Goal: Information Seeking & Learning: Learn about a topic

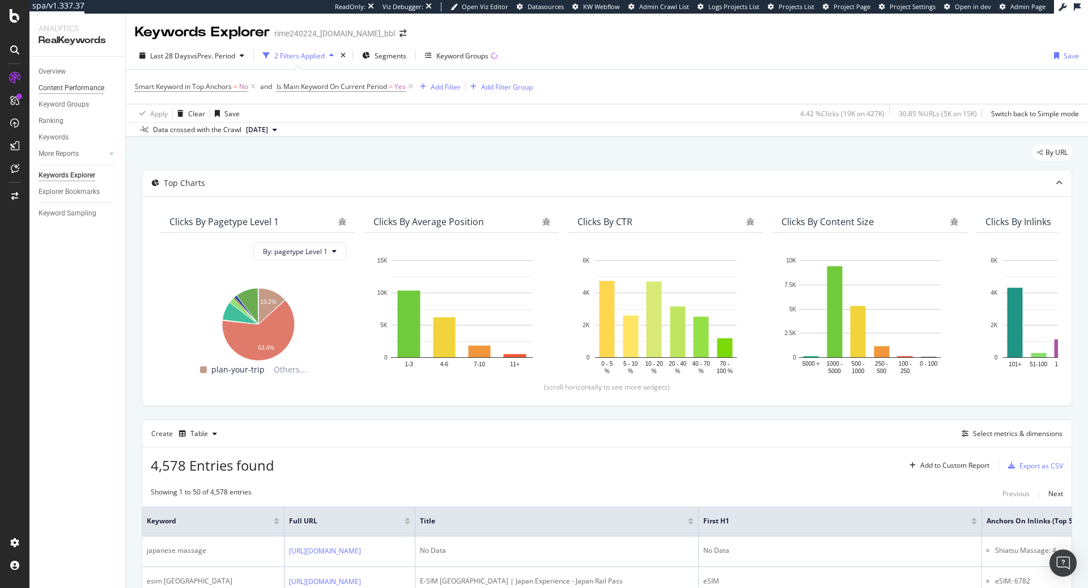
scroll to position [2527, 0]
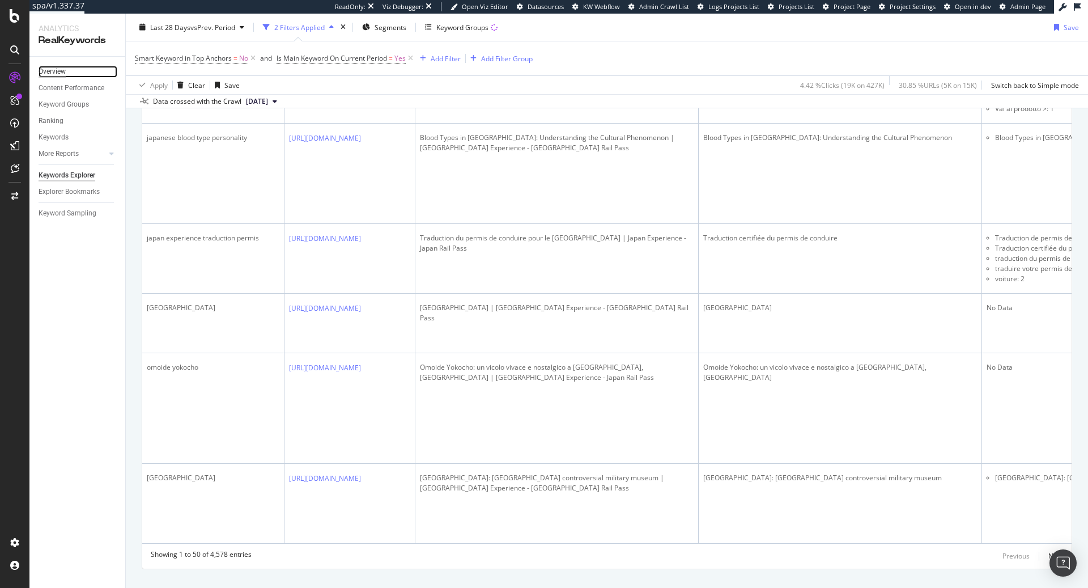
click at [58, 73] on div "Overview" at bounding box center [52, 72] width 27 height 12
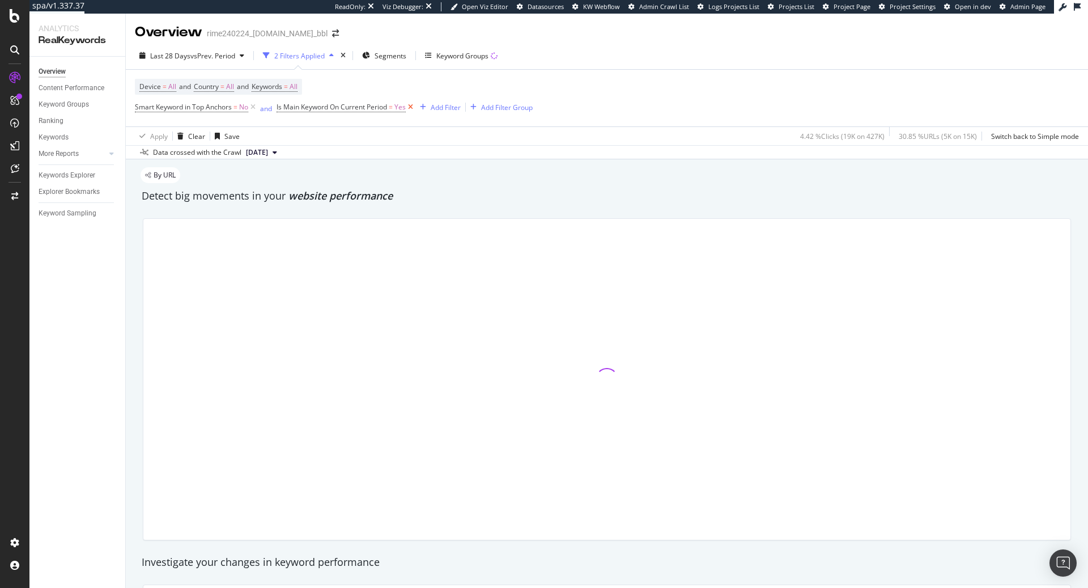
click at [410, 106] on icon at bounding box center [411, 106] width 10 height 11
click at [254, 107] on icon at bounding box center [253, 106] width 10 height 11
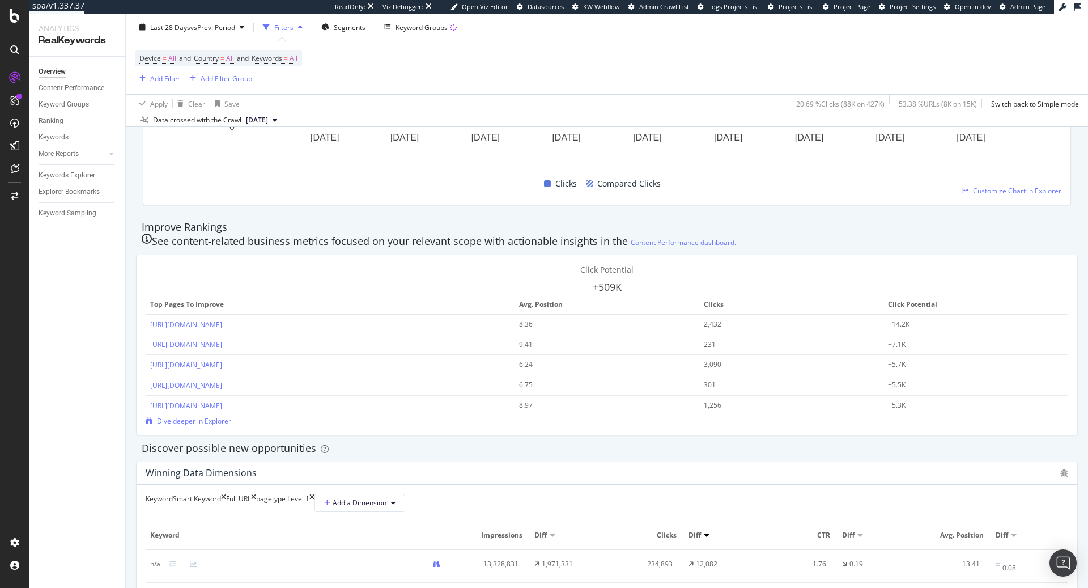
scroll to position [691, 0]
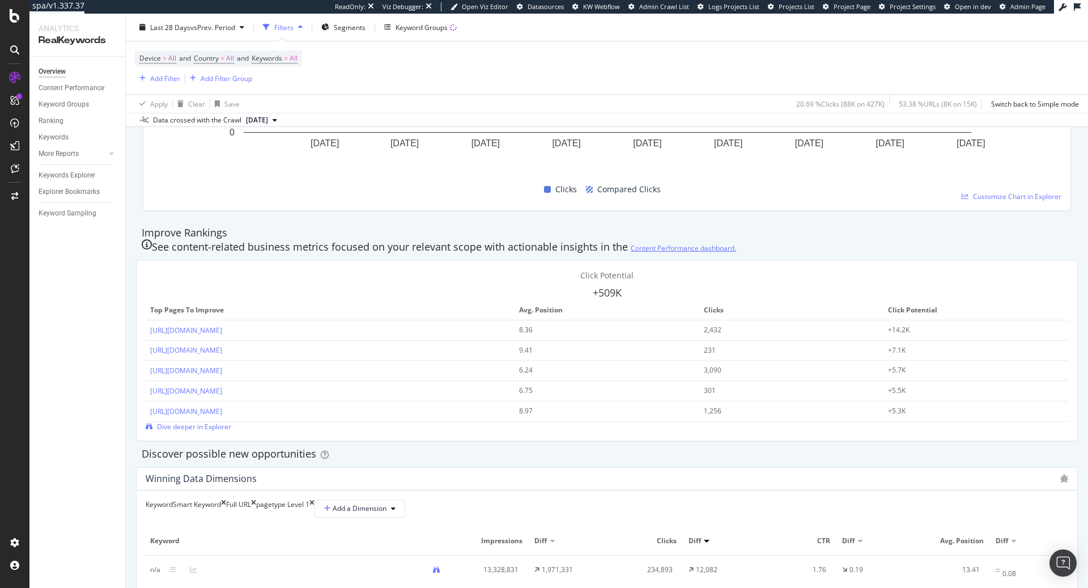
click at [631, 242] on link "Content Performance dashboard." at bounding box center [683, 248] width 105 height 12
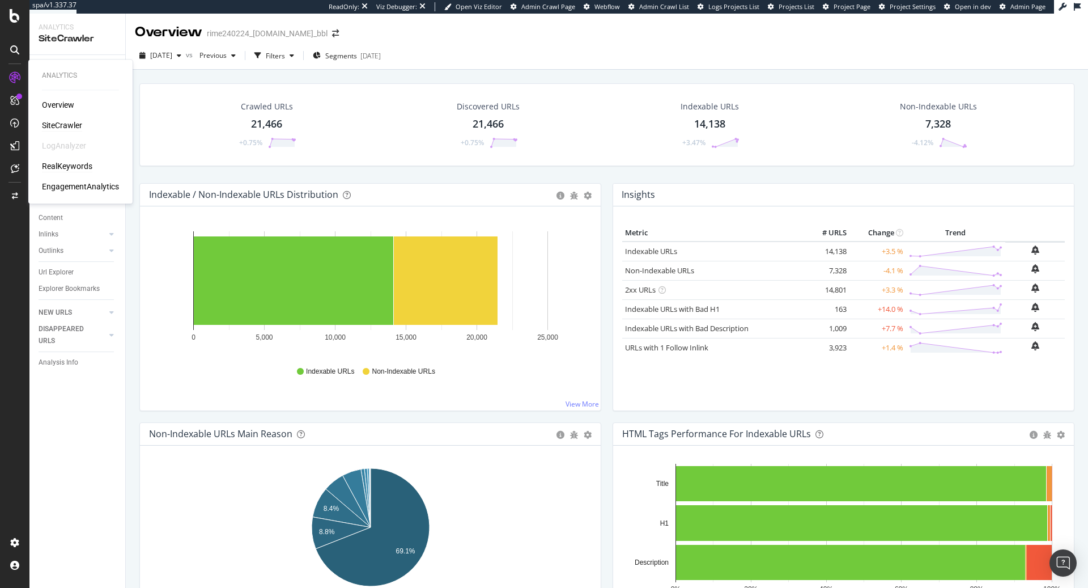
click at [65, 162] on div "RealKeywords" at bounding box center [67, 165] width 50 height 11
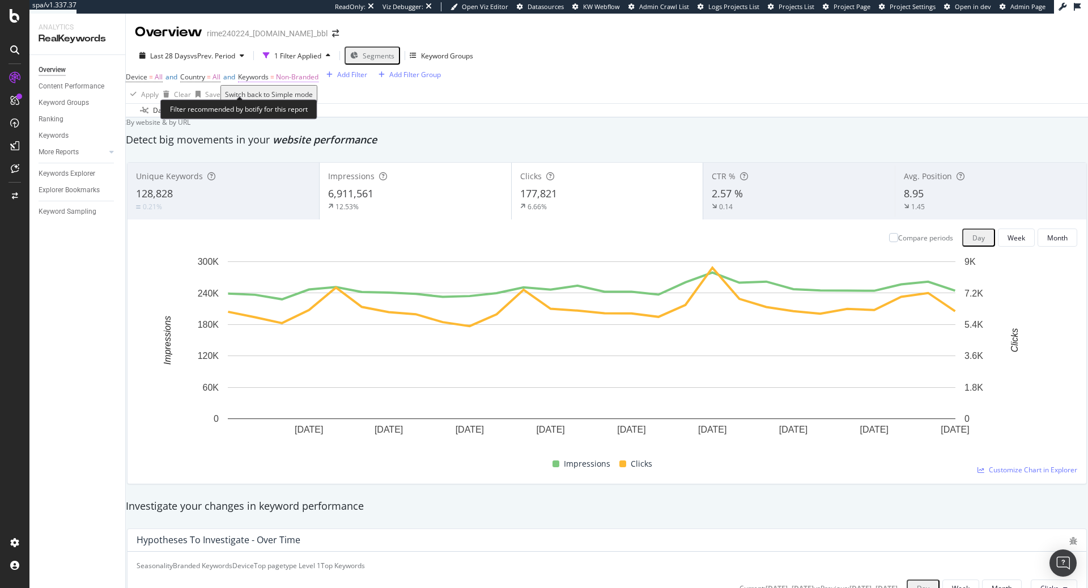
click at [318, 82] on span "Non-Branded" at bounding box center [297, 77] width 43 height 10
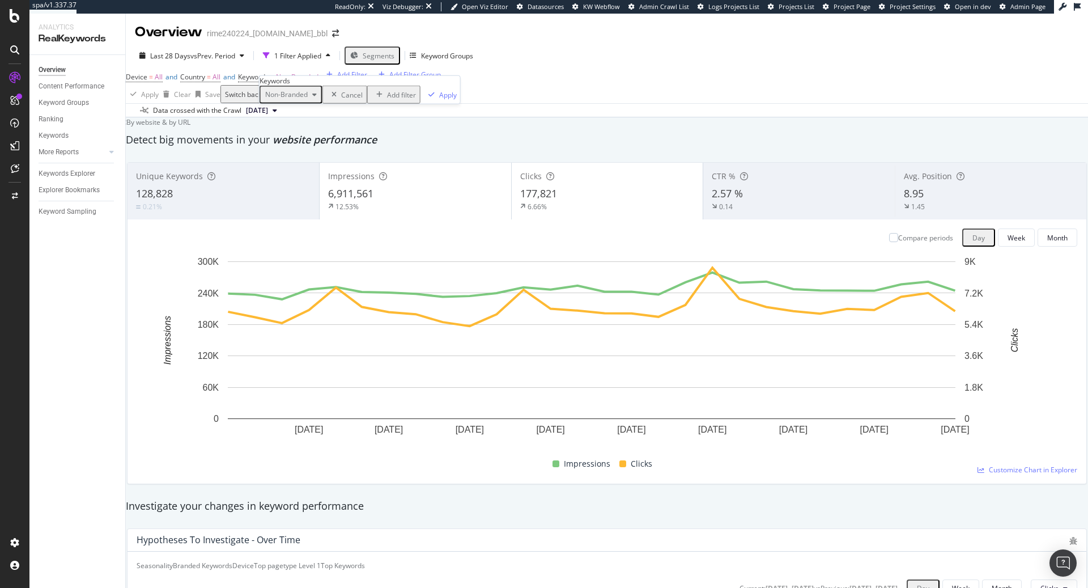
click at [294, 99] on span "Non-Branded" at bounding box center [284, 95] width 47 height 10
click at [313, 214] on span "All" at bounding box center [336, 219] width 116 height 10
click at [405, 99] on div "Apply" at bounding box center [414, 95] width 18 height 10
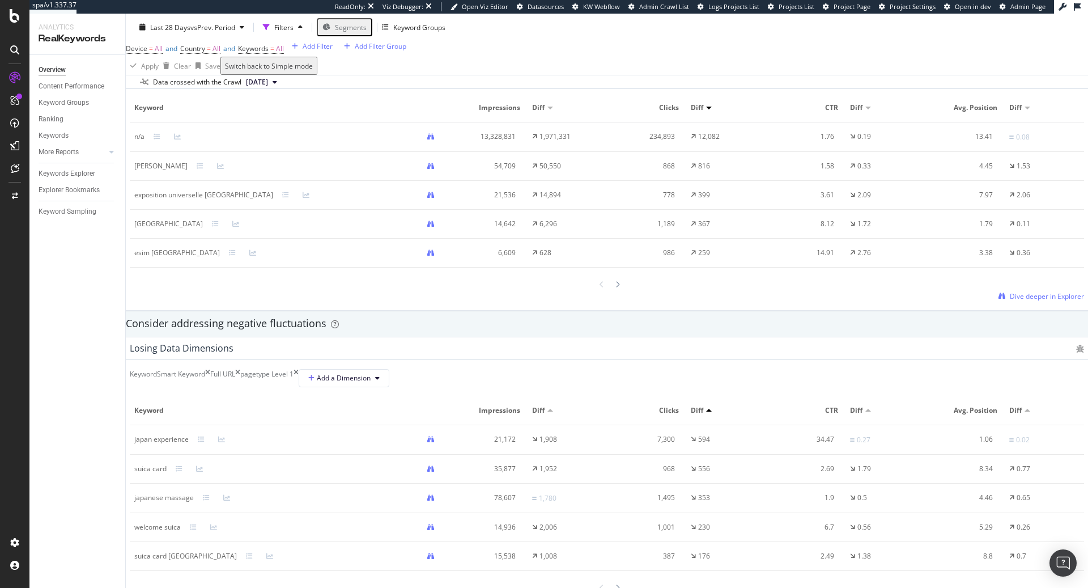
scroll to position [1065, 0]
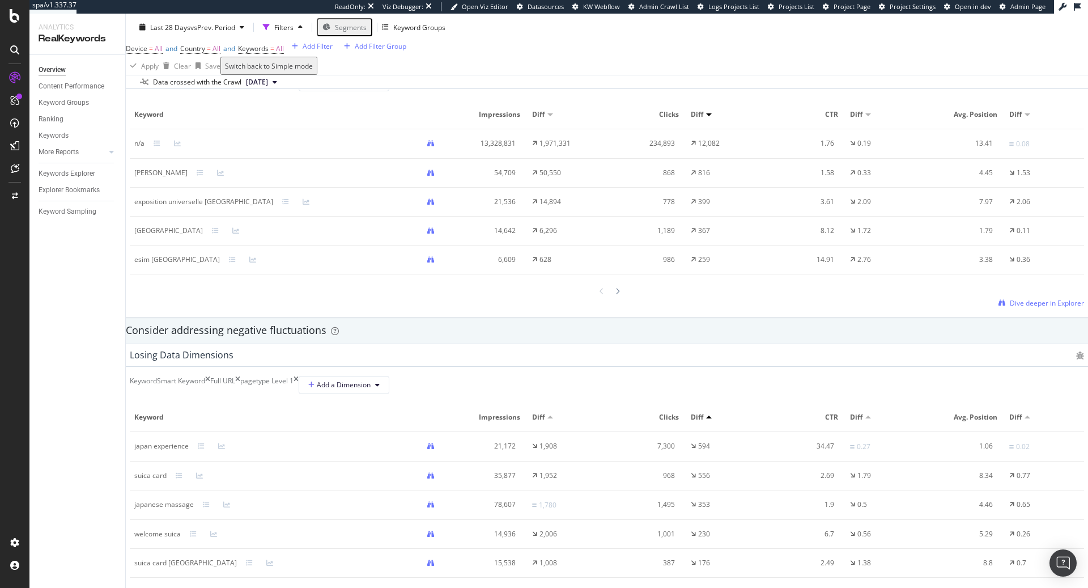
click at [223, 178] on div "honda tadakatsu" at bounding box center [288, 173] width 309 height 10
click at [203, 176] on icon at bounding box center [200, 172] width 7 height 7
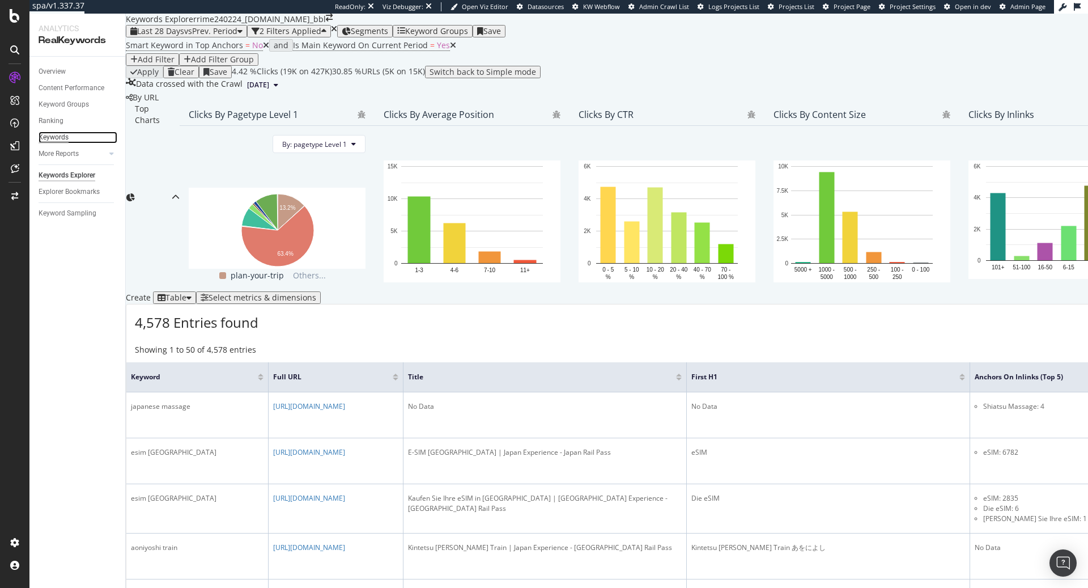
click at [61, 137] on div "Keywords" at bounding box center [54, 137] width 30 height 12
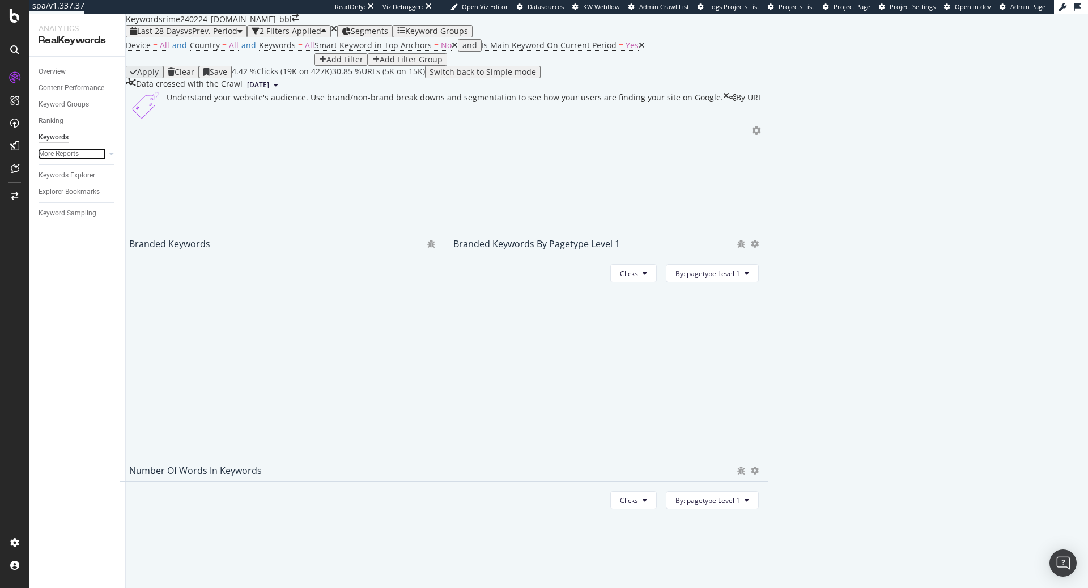
drag, startPoint x: 70, startPoint y: 158, endPoint x: 84, endPoint y: 208, distance: 52.2
click at [71, 158] on div "More Reports" at bounding box center [59, 154] width 40 height 12
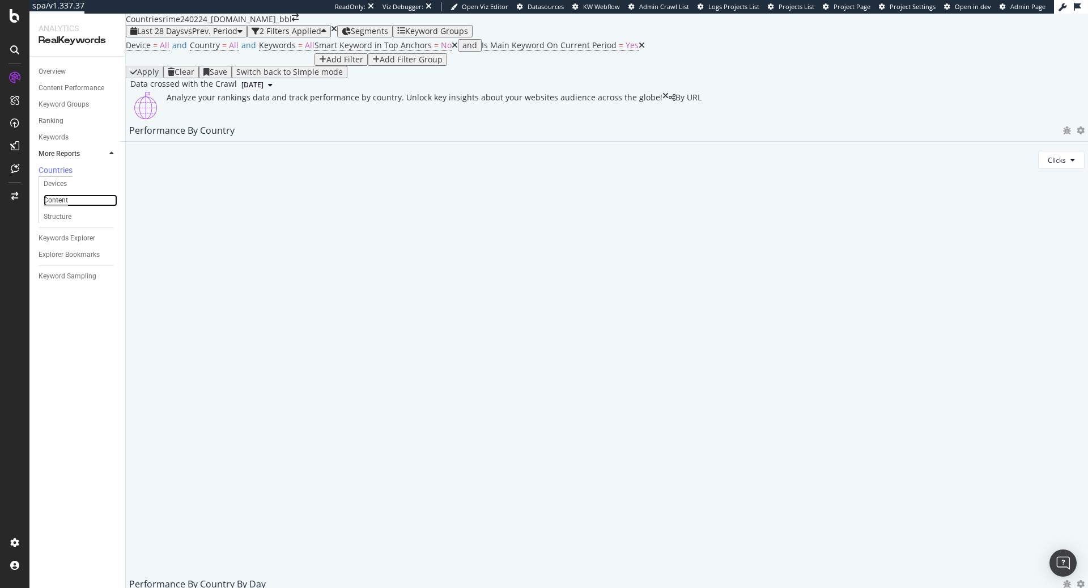
click at [63, 205] on div "Content" at bounding box center [56, 200] width 24 height 12
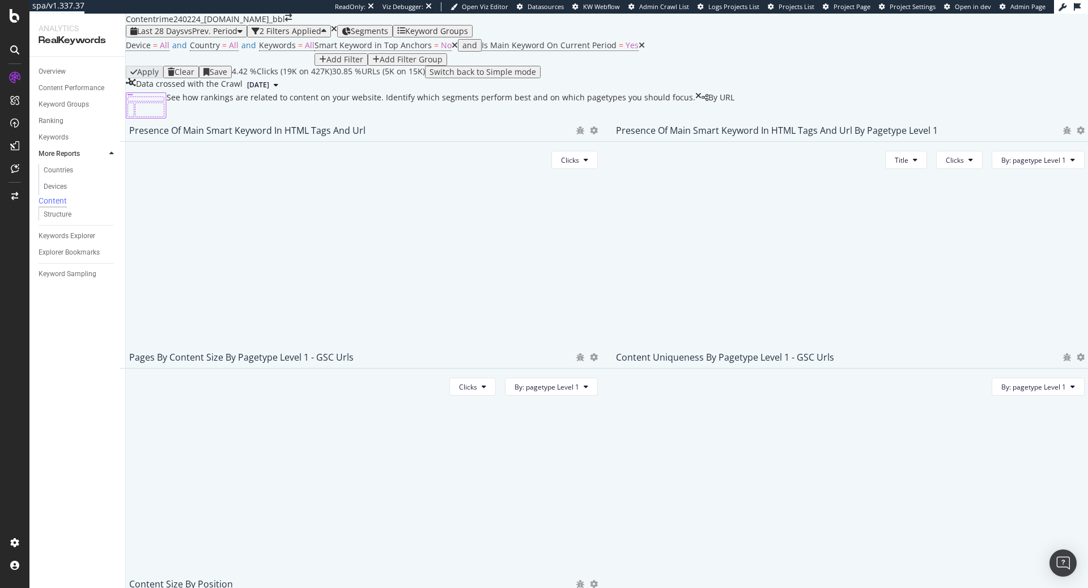
click at [639, 49] on icon at bounding box center [642, 45] width 6 height 8
click at [452, 49] on icon at bounding box center [455, 45] width 6 height 8
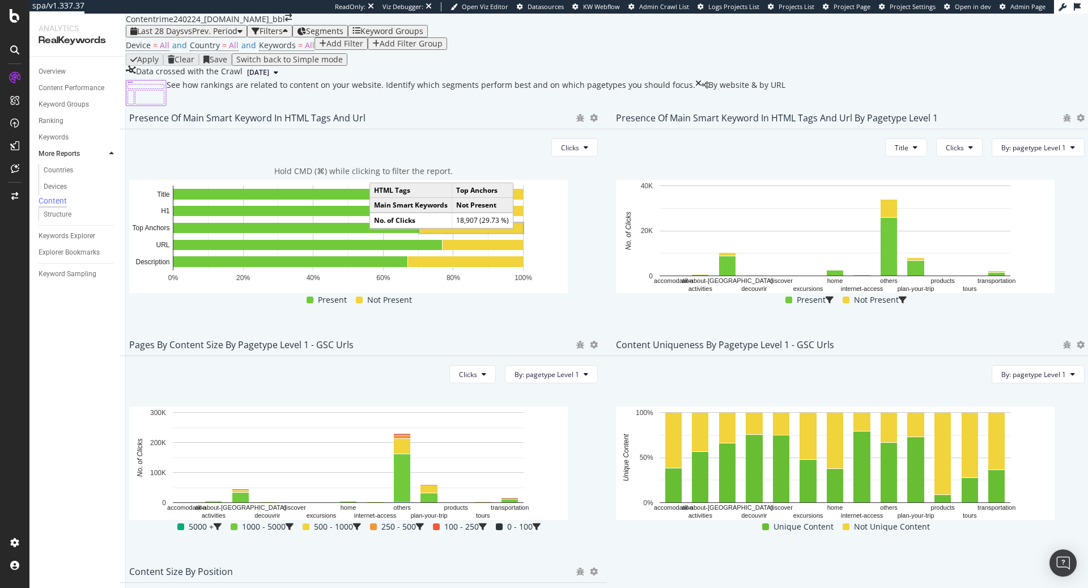
click at [523, 233] on rect "A chart." at bounding box center [471, 228] width 104 height 10
